Goal: Browse casually: Explore the website without a specific task or goal

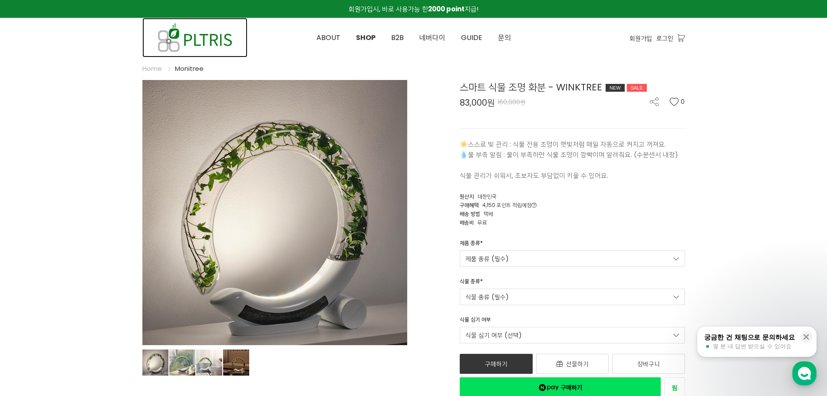
click at [222, 39] on img at bounding box center [194, 38] width 105 height 40
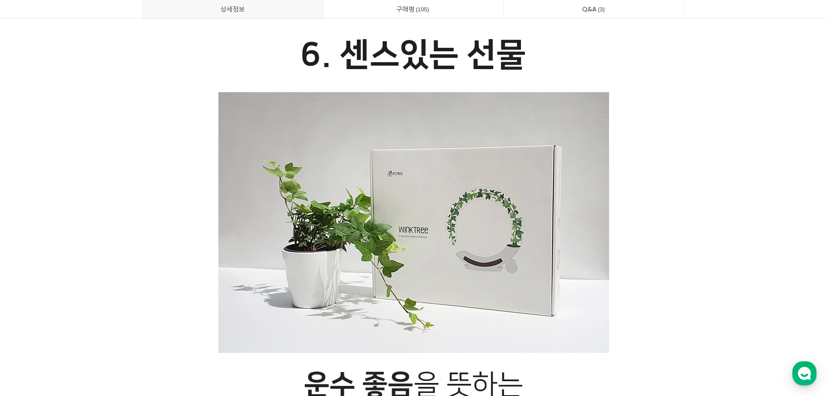
scroll to position [16069, 0]
